Goal: Task Accomplishment & Management: Manage account settings

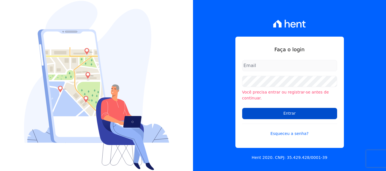
type input "[EMAIL_ADDRESS][DOMAIN_NAME]"
click at [288, 112] on input "Entrar" at bounding box center [289, 113] width 95 height 11
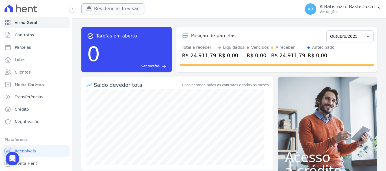
click at [121, 7] on button "Residencial Trevisan" at bounding box center [112, 8] width 63 height 11
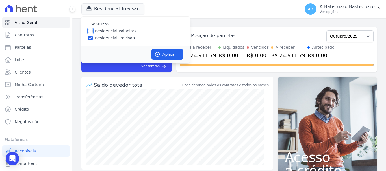
click at [90, 32] on input "Residencial Paineiras" at bounding box center [90, 31] width 5 height 5
checkbox input "true"
click at [90, 36] on input "Residencial Trevisan" at bounding box center [90, 38] width 5 height 5
checkbox input "false"
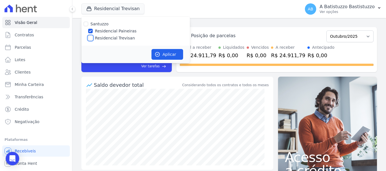
checkbox input "false"
click at [168, 53] on button "Aplicar" at bounding box center [167, 54] width 32 height 11
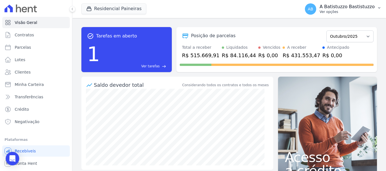
click at [313, 7] on span "AB" at bounding box center [310, 9] width 5 height 4
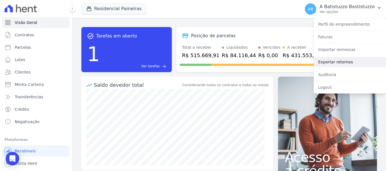
click at [320, 63] on link "Exportar retornos" at bounding box center [350, 62] width 72 height 10
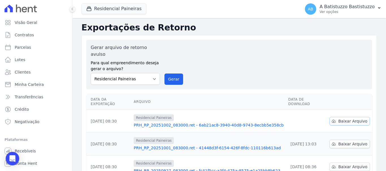
click at [343, 119] on span "Baixar Arquivo" at bounding box center [352, 122] width 29 height 6
click at [202, 123] on link "PRH_RP_20251002_083000.ret - 6ab21ac8-3940-40d8-9743-8ecbb5e358cb" at bounding box center [209, 126] width 150 height 6
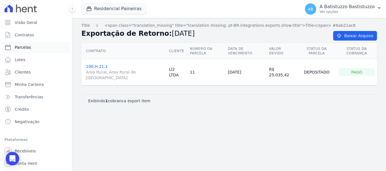
click at [25, 46] on span "Parcelas" at bounding box center [23, 48] width 16 height 6
select select
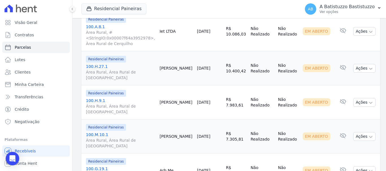
scroll to position [850, 0]
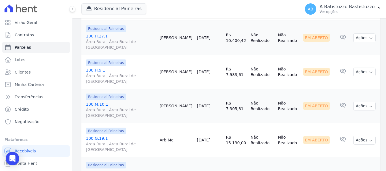
select select
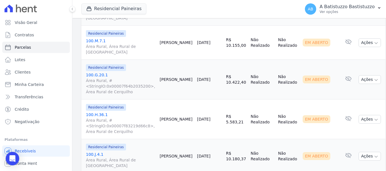
scroll to position [537, 0]
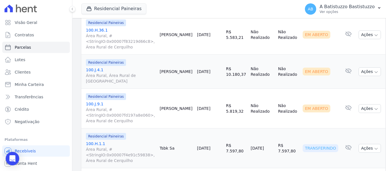
click at [99, 141] on link "100.H.1.1 Área Rural, #<StringIO:0x00007f4e91c59838>, Área Rural de Cerquilho" at bounding box center [120, 152] width 69 height 23
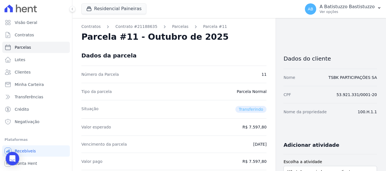
click at [179, 26] on ol "Contratos Contrato #21188635 Parcelas Parcela #11" at bounding box center [153, 27] width 145 height 6
click at [172, 29] on link "Parcelas" at bounding box center [180, 27] width 16 height 6
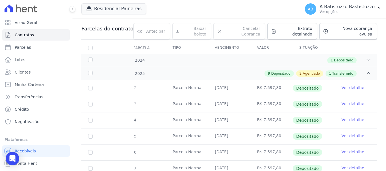
scroll to position [197, 0]
